Goal: Communication & Community: Answer question/provide support

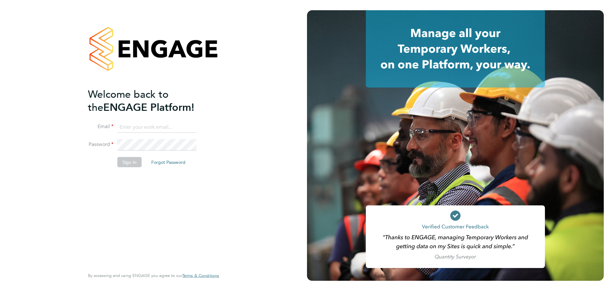
type input "mark@xede.co.uk"
click at [123, 162] on button "Sign In" at bounding box center [129, 162] width 24 height 10
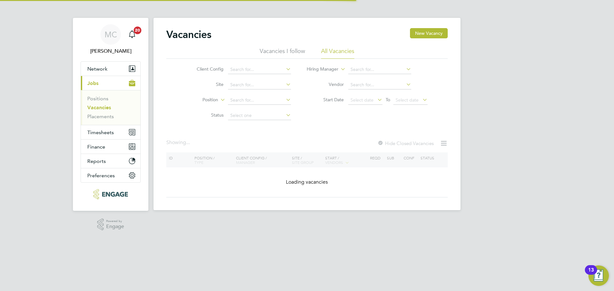
click at [94, 107] on link "Vacancies" at bounding box center [99, 108] width 24 height 6
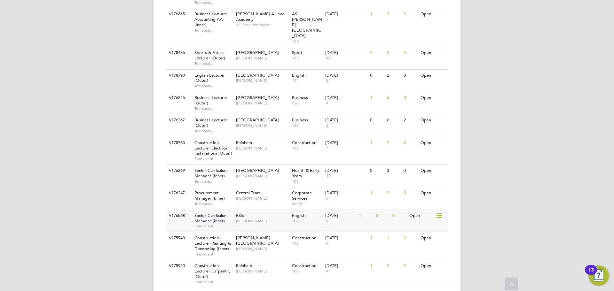
scroll to position [664, 0]
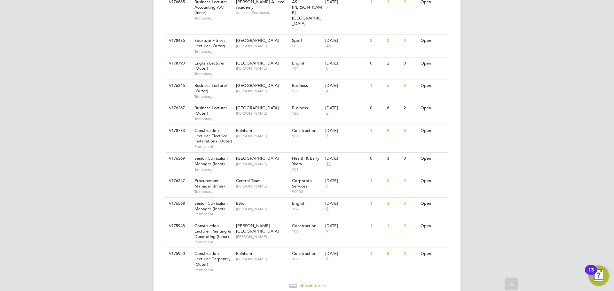
click at [313, 283] on div "Show 6 more" at bounding box center [307, 286] width 288 height 6
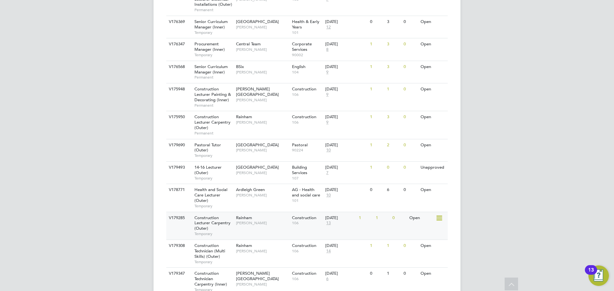
scroll to position [801, 0]
click at [231, 287] on span "Temporary" at bounding box center [213, 289] width 38 height 5
click at [275, 248] on span "[PERSON_NAME]" at bounding box center [262, 250] width 53 height 5
click at [279, 211] on div "V179285 Construction Lecturer Carpentry (Outer) Temporary Rainham Ian Rist Cons…" at bounding box center [306, 225] width 281 height 28
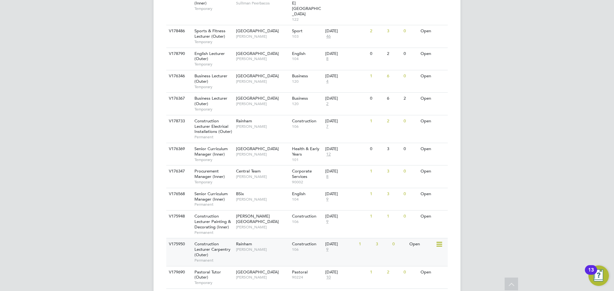
scroll to position [642, 0]
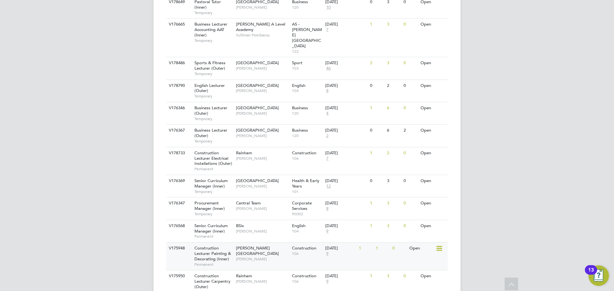
click at [277, 242] on div "V175948 Construction Lecturer Painting & Decorating (Inner) Permanent Hackney C…" at bounding box center [306, 256] width 281 height 28
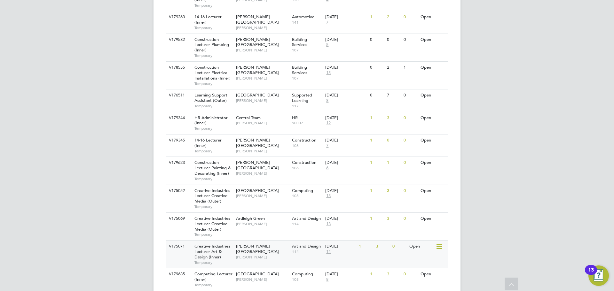
scroll to position [290, 0]
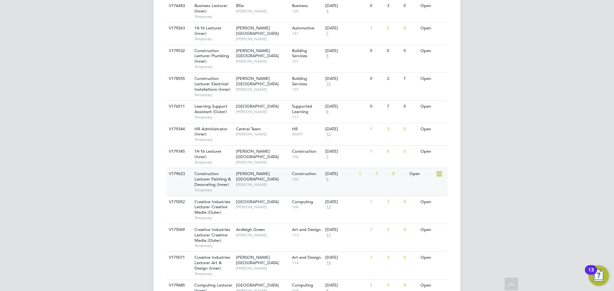
click at [267, 168] on div "Hackney Campus Nathan Morris" at bounding box center [262, 179] width 56 height 22
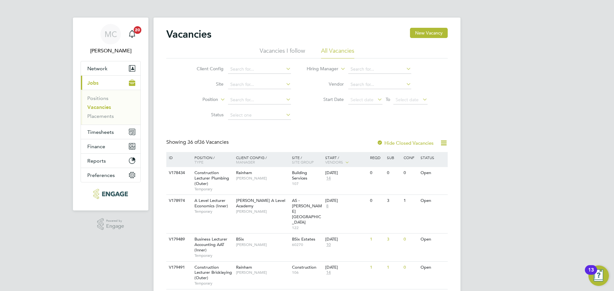
scroll to position [0, 0]
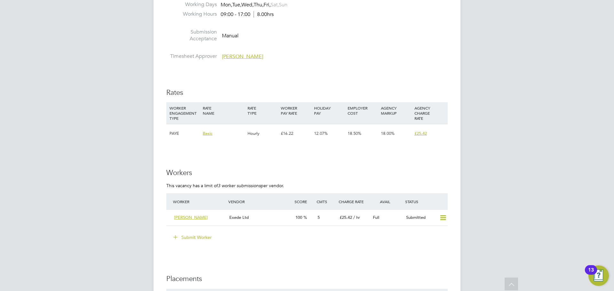
scroll to position [1055, 0]
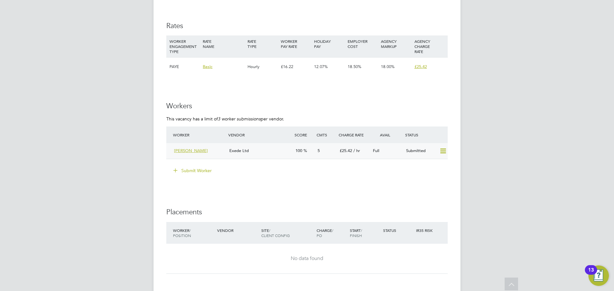
click at [175, 153] on span "Lee" at bounding box center [191, 150] width 34 height 5
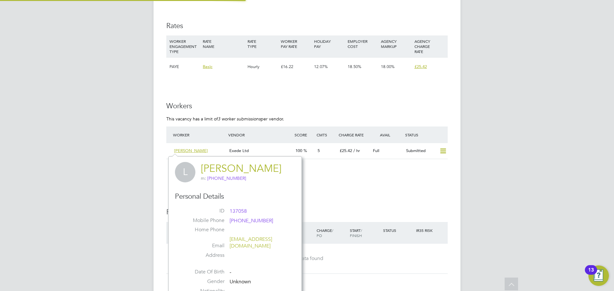
scroll to position [150, 134]
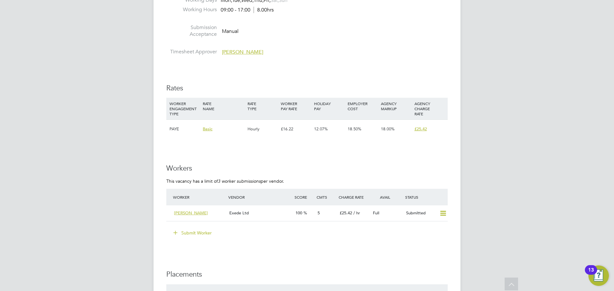
scroll to position [1055, 0]
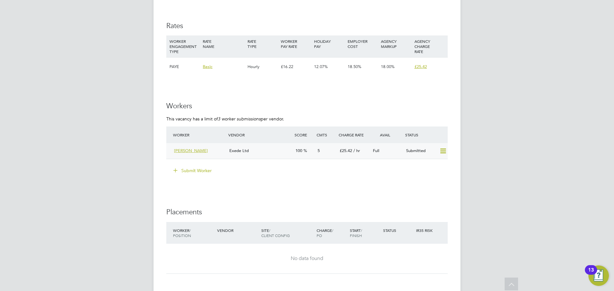
click at [282, 157] on div "Lee Exede Ltd 100 5 £25.42 / hr Full Submitted" at bounding box center [306, 151] width 281 height 16
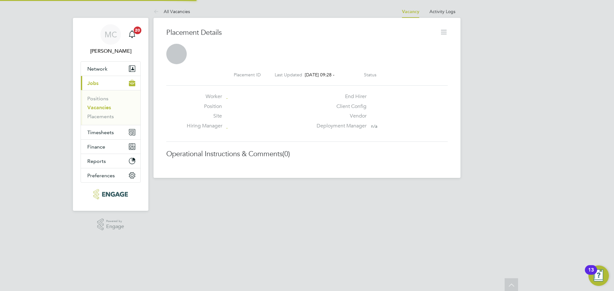
scroll to position [3, 3]
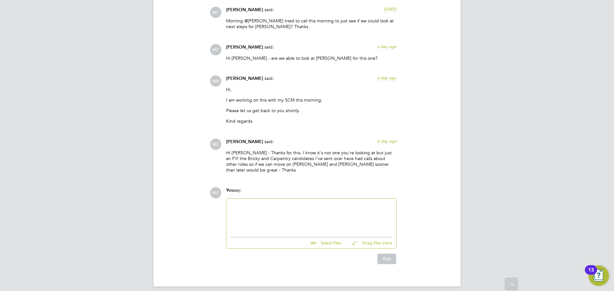
click at [259, 215] on div at bounding box center [311, 216] width 162 height 27
click at [317, 203] on div "Hi Nathan - Lee all good for 10:30 - 07557 401494" at bounding box center [311, 216] width 162 height 27
click at [331, 203] on div "Hi Nathan - Lee all good for 10:30 - 07557401494" at bounding box center [311, 216] width 162 height 27
click at [394, 254] on button "Post" at bounding box center [386, 259] width 19 height 10
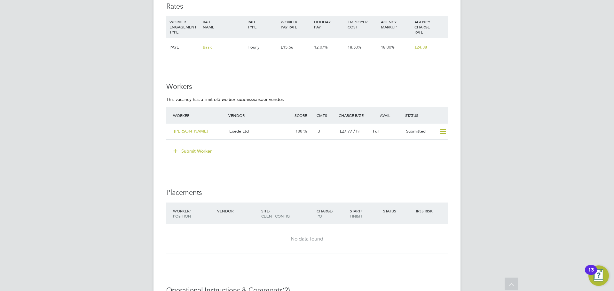
scroll to position [895, 0]
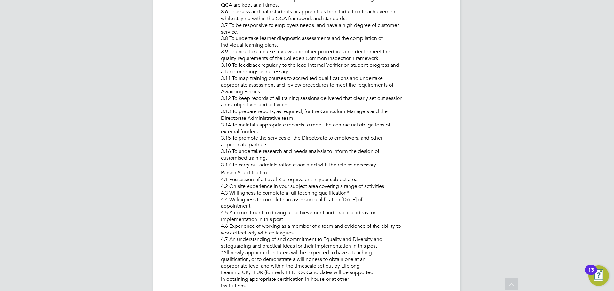
scroll to position [639, 0]
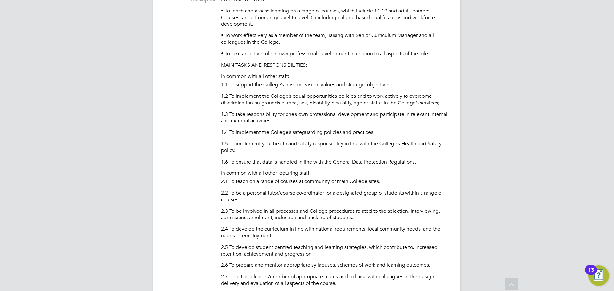
scroll to position [256, 0]
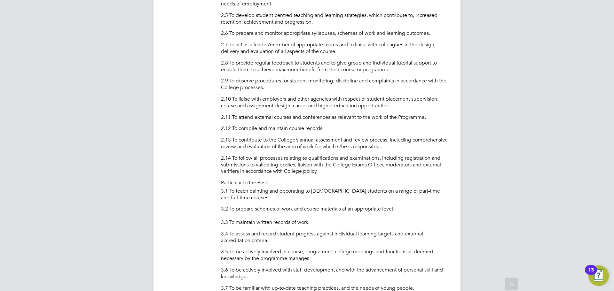
scroll to position [384, 0]
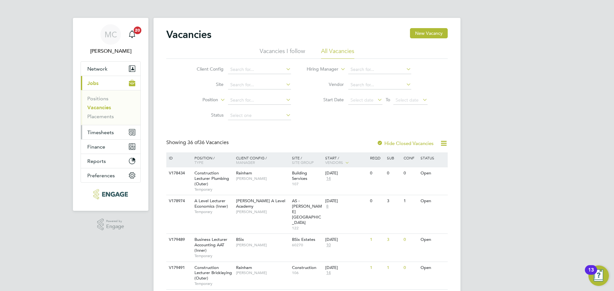
click at [95, 133] on span "Timesheets" at bounding box center [100, 132] width 27 height 6
click at [100, 136] on button "Timesheets" at bounding box center [110, 132] width 59 height 14
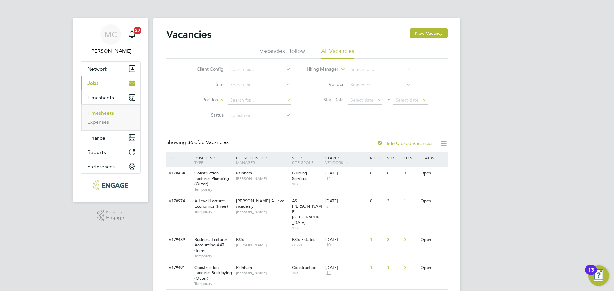
click at [107, 112] on link "Timesheets" at bounding box center [100, 113] width 27 height 6
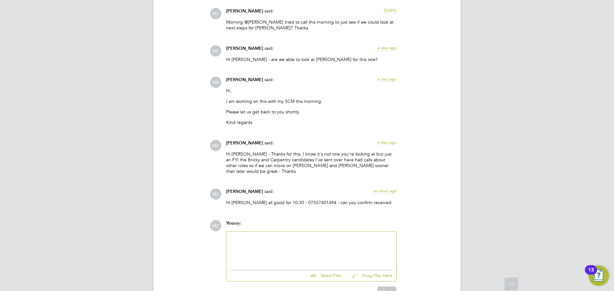
scroll to position [657, 0]
click at [254, 243] on div at bounding box center [311, 248] width 162 height 27
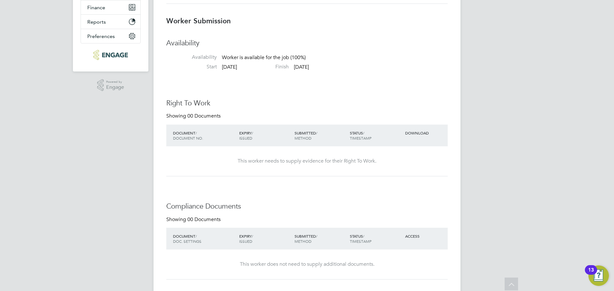
scroll to position [74, 0]
